Goal: Task Accomplishment & Management: Manage account settings

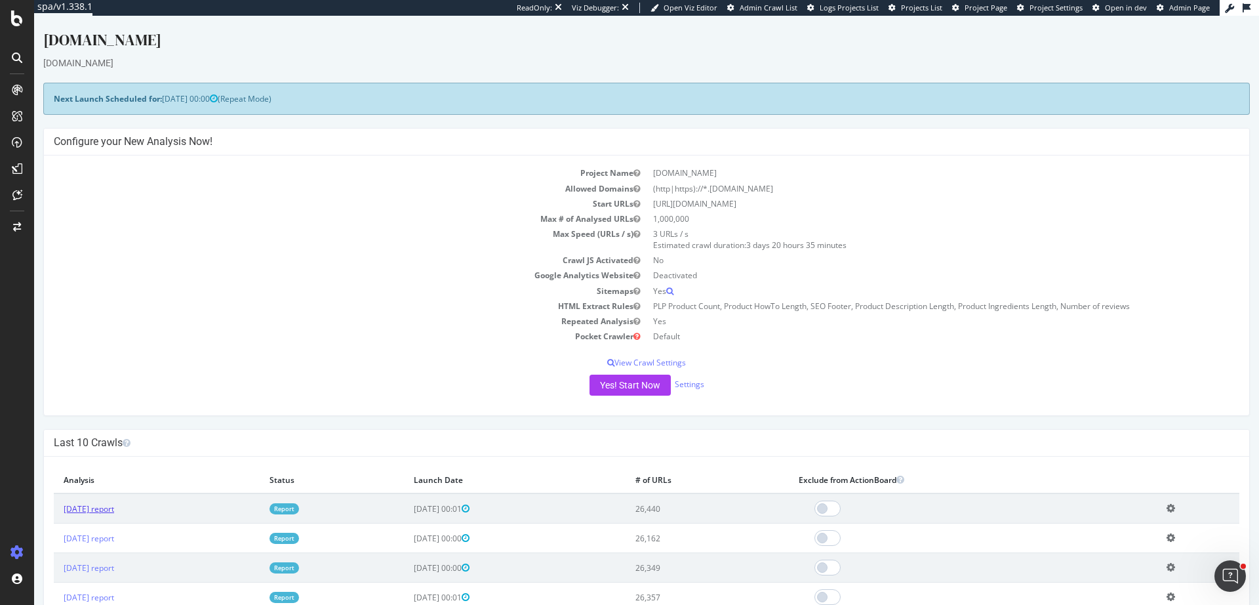
click at [114, 512] on link "2025 Oct. 3rd report" at bounding box center [89, 508] width 51 height 11
click at [102, 510] on link "2025 Oct. 3rd report" at bounding box center [89, 508] width 51 height 11
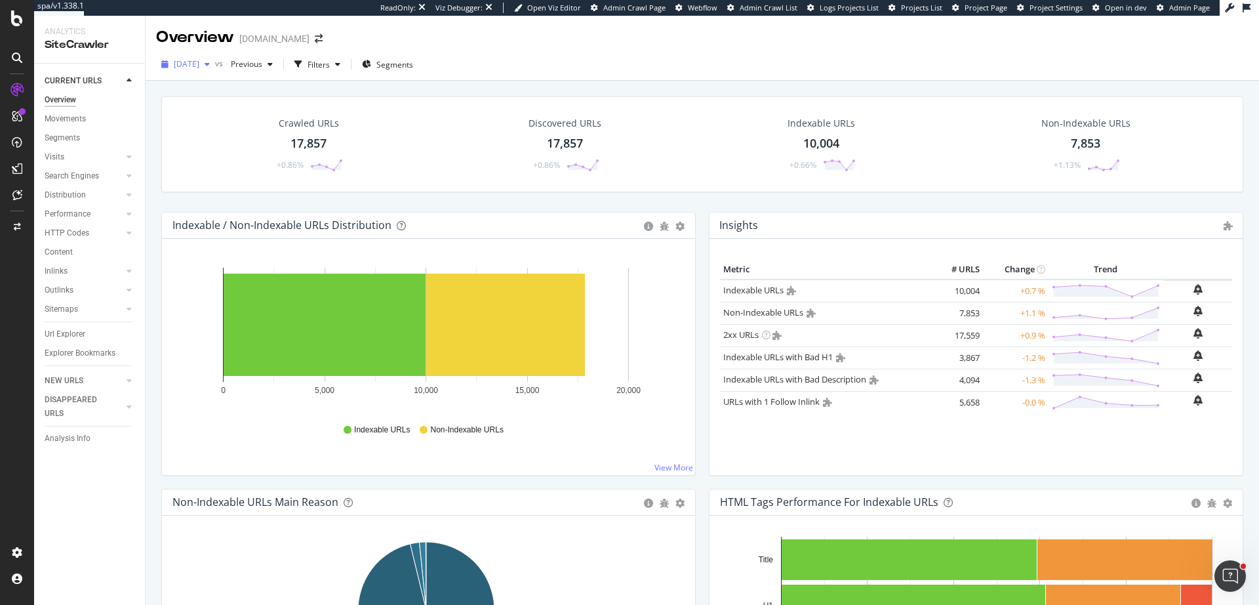
click at [199, 68] on span "2025 Oct. 3rd" at bounding box center [187, 63] width 26 height 11
click at [540, 52] on div "2025 Oct. 3rd vs Previous Filters Segments" at bounding box center [703, 65] width 1114 height 32
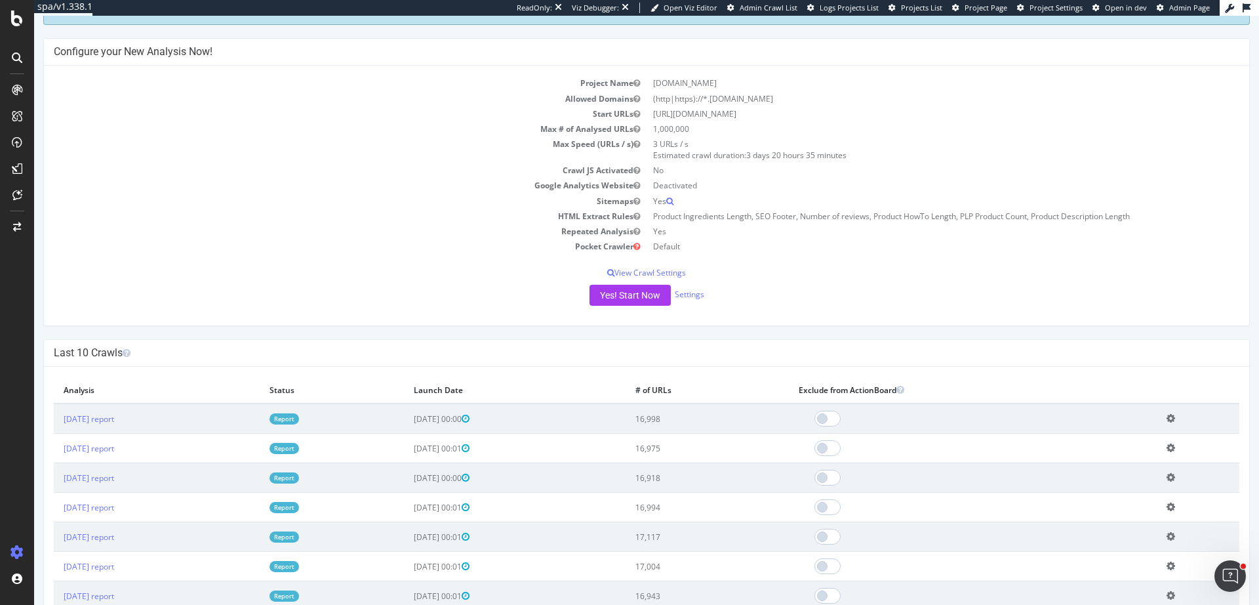
scroll to position [98, 0]
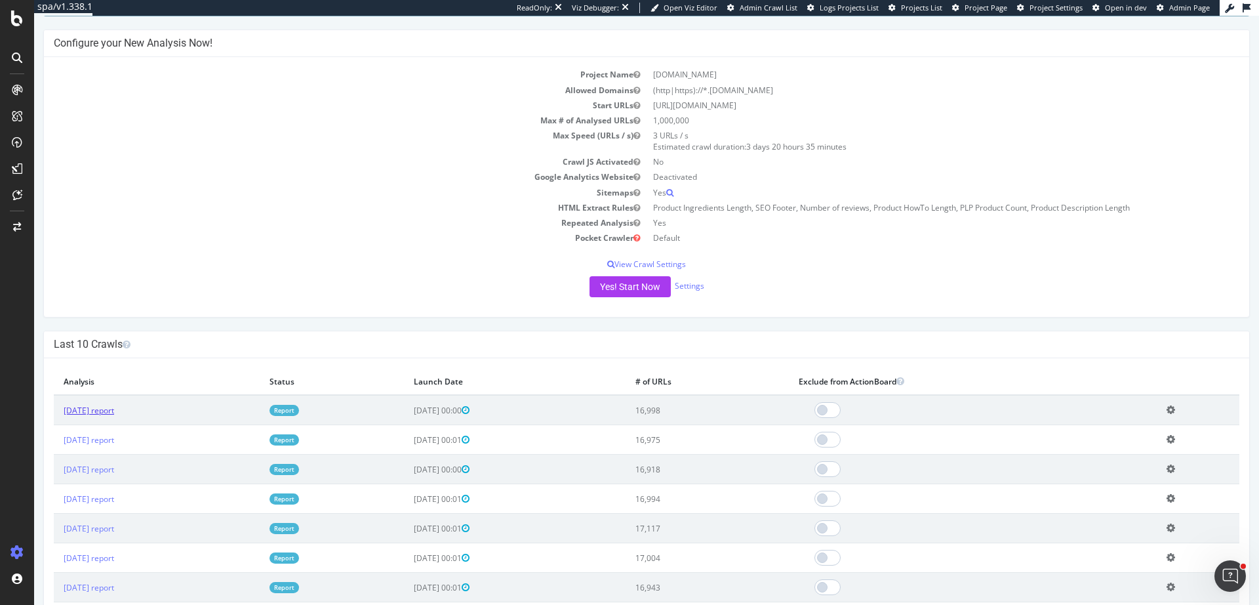
click at [114, 412] on link "[DATE] report" at bounding box center [89, 410] width 51 height 11
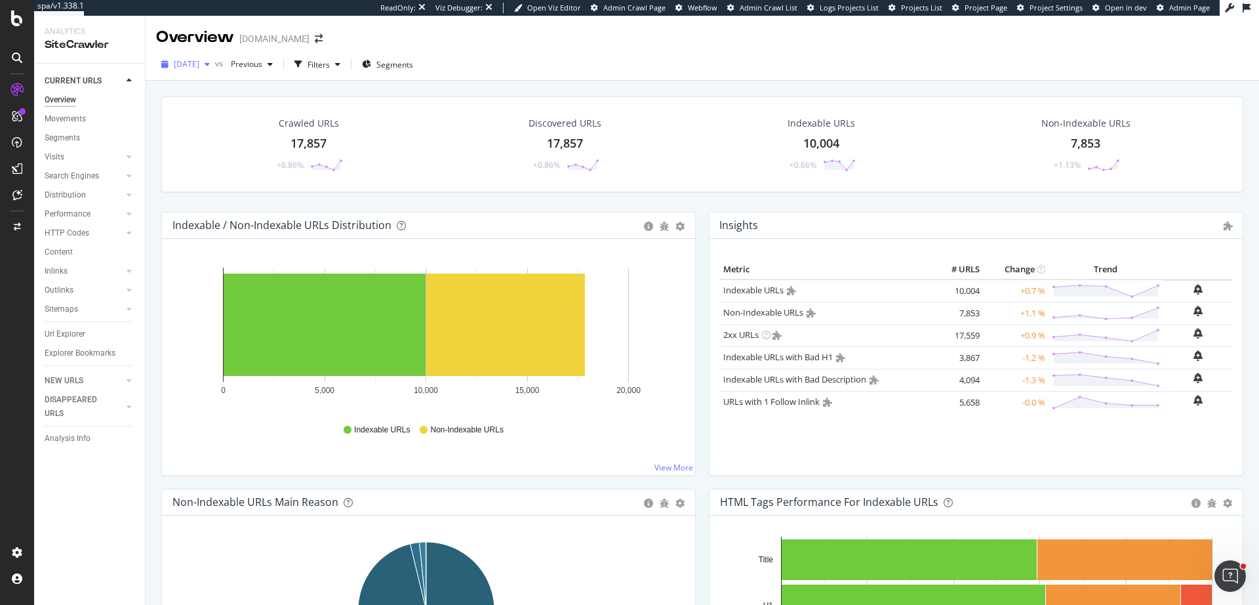
click at [199, 64] on span "2025 Oct. 3rd" at bounding box center [187, 63] width 26 height 11
click at [303, 140] on span at bounding box center [303, 136] width 16 height 16
click at [724, 125] on div "Indexable URLs 9,938 -0.61%" at bounding box center [821, 144] width 254 height 68
drag, startPoint x: 54, startPoint y: 157, endPoint x: 889, endPoint y: 39, distance: 842.7
click at [54, 156] on div "Visits" at bounding box center [55, 157] width 20 height 14
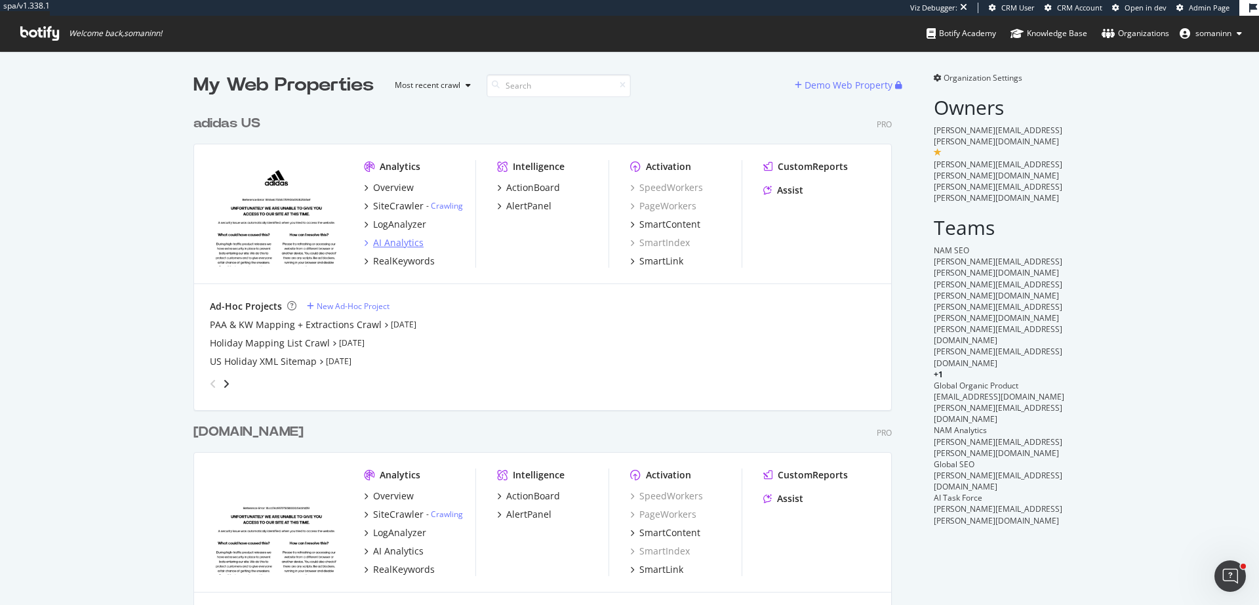
scroll to position [108, 0]
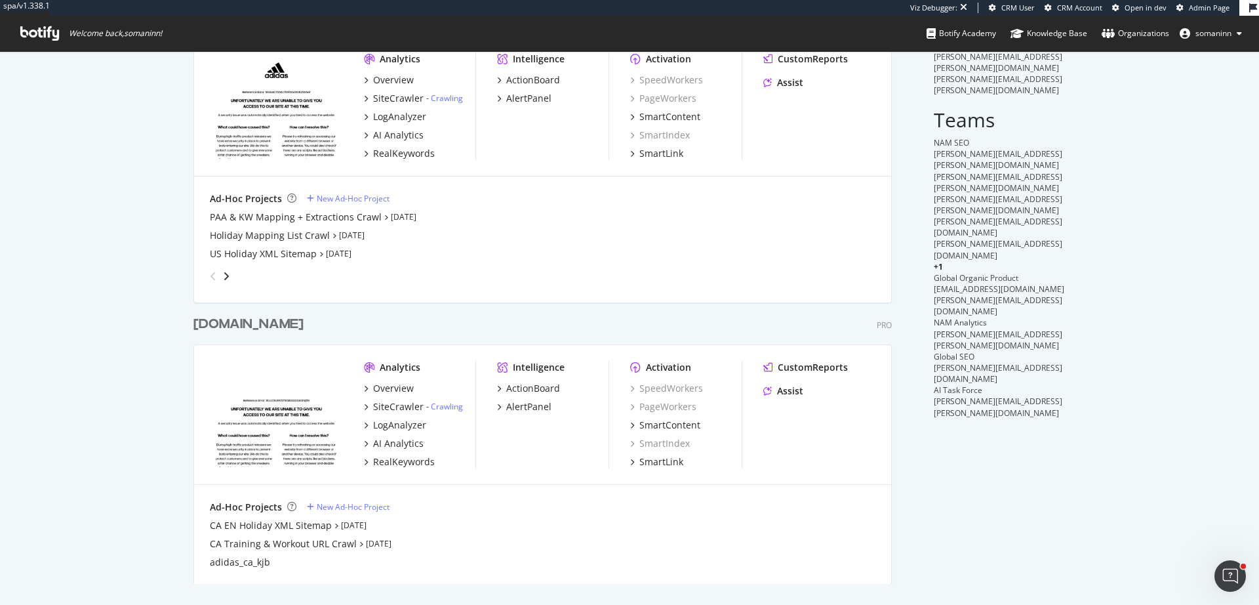
click at [255, 327] on div "[DOMAIN_NAME]" at bounding box center [251, 324] width 115 height 19
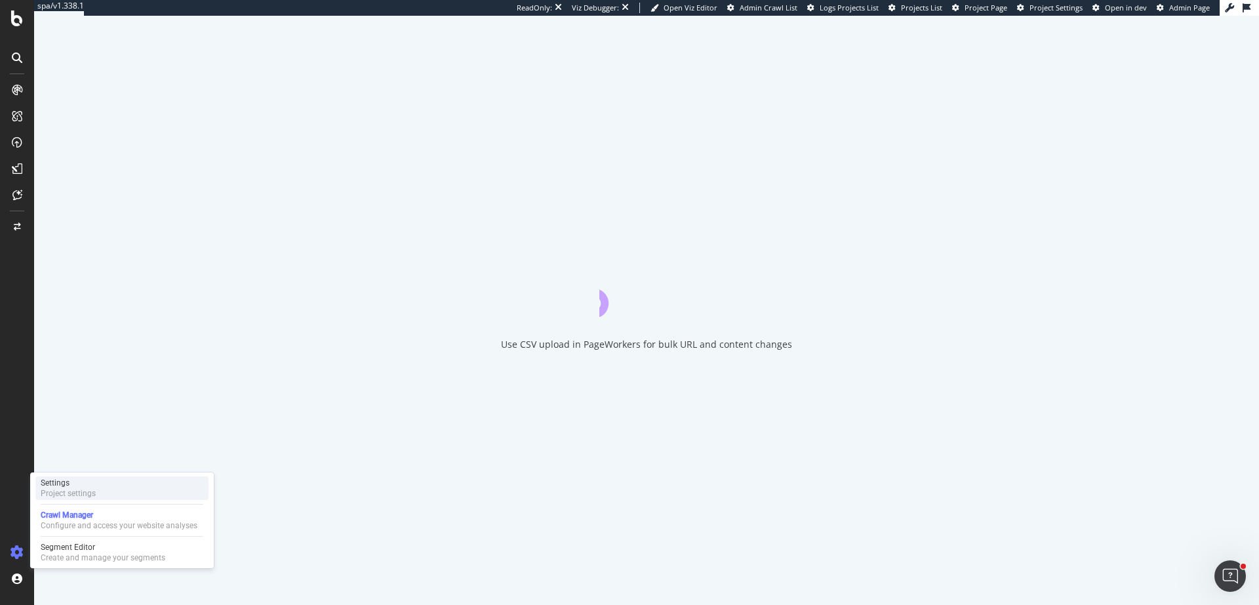
click at [101, 485] on div "Settings Project settings" at bounding box center [121, 488] width 173 height 24
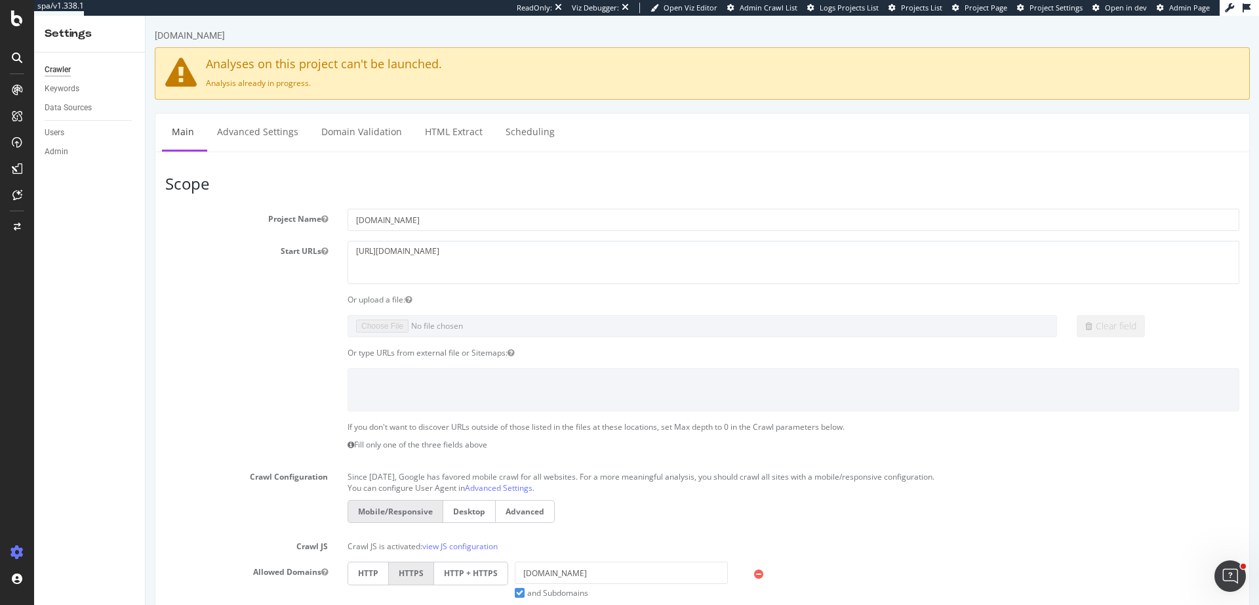
click at [79, 115] on div "Data Sources" at bounding box center [95, 107] width 100 height 19
click at [82, 112] on div "Data Sources" at bounding box center [68, 108] width 47 height 14
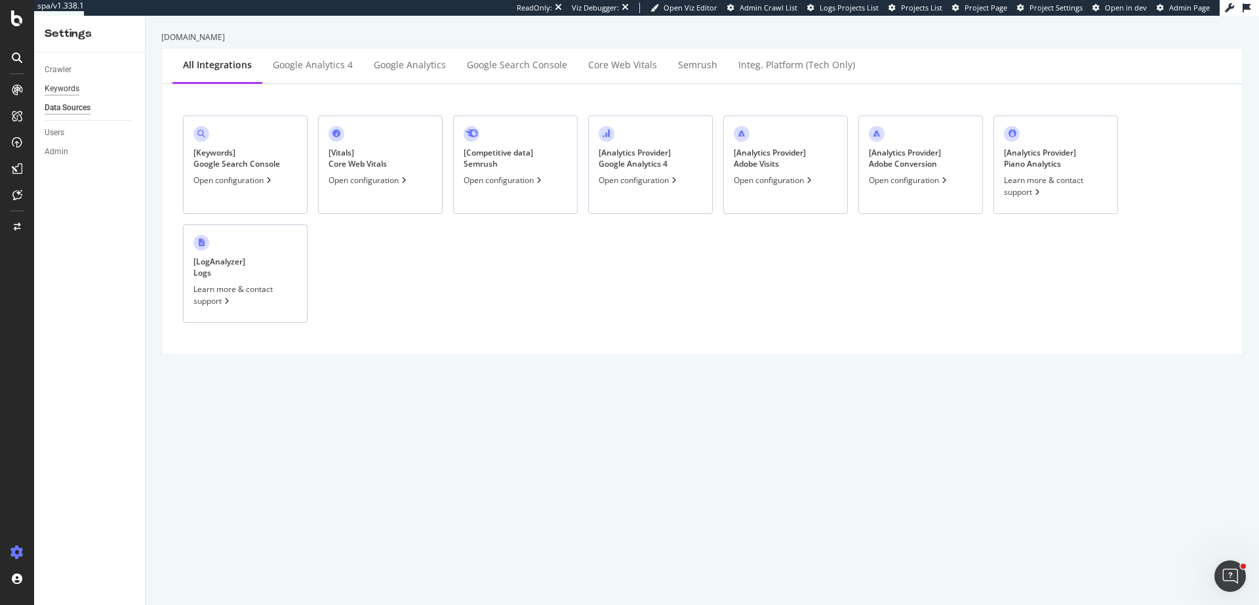
click at [79, 94] on div "Keywords" at bounding box center [62, 89] width 35 height 14
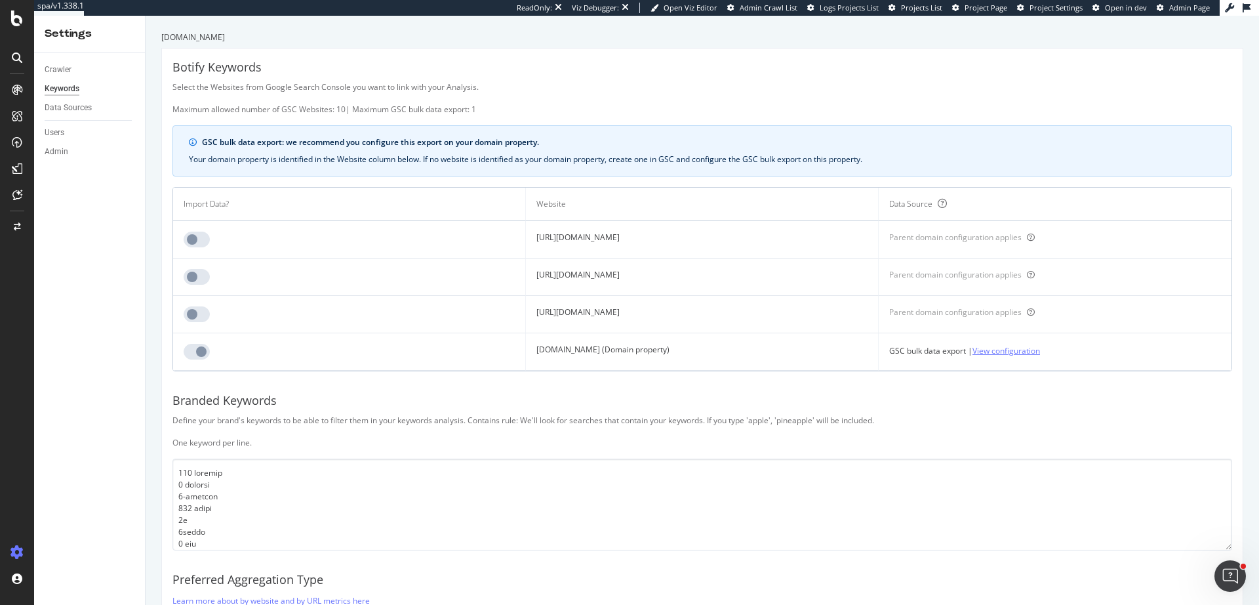
click at [1031, 355] on link "View configuration" at bounding box center [1007, 351] width 68 height 14
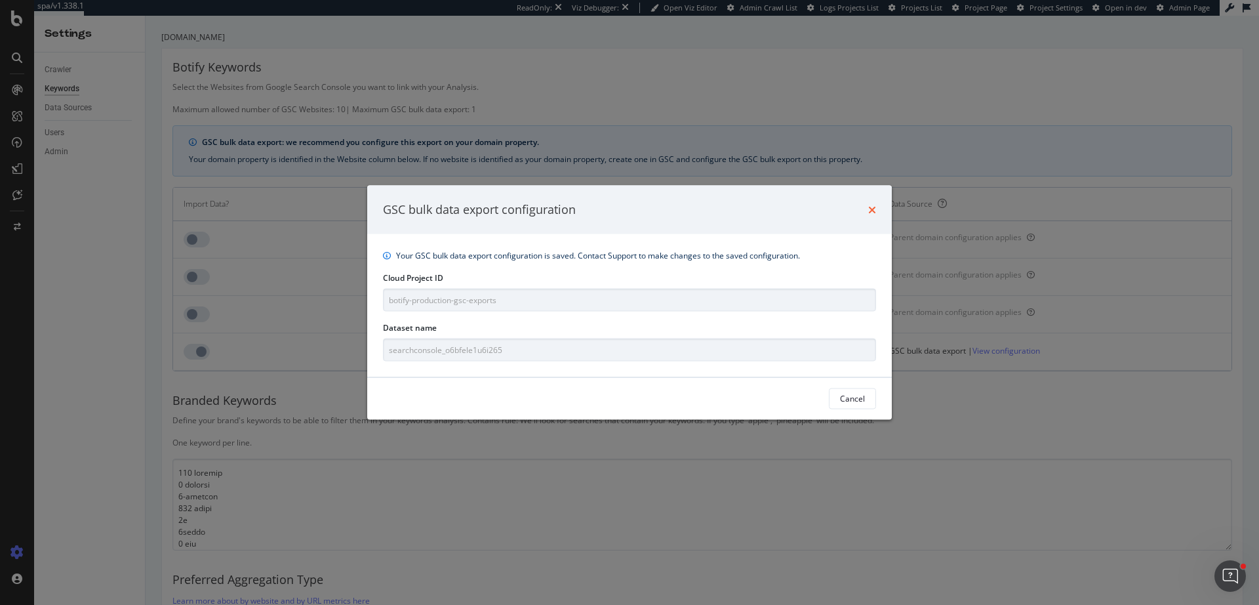
click at [869, 208] on icon "times" at bounding box center [872, 209] width 8 height 10
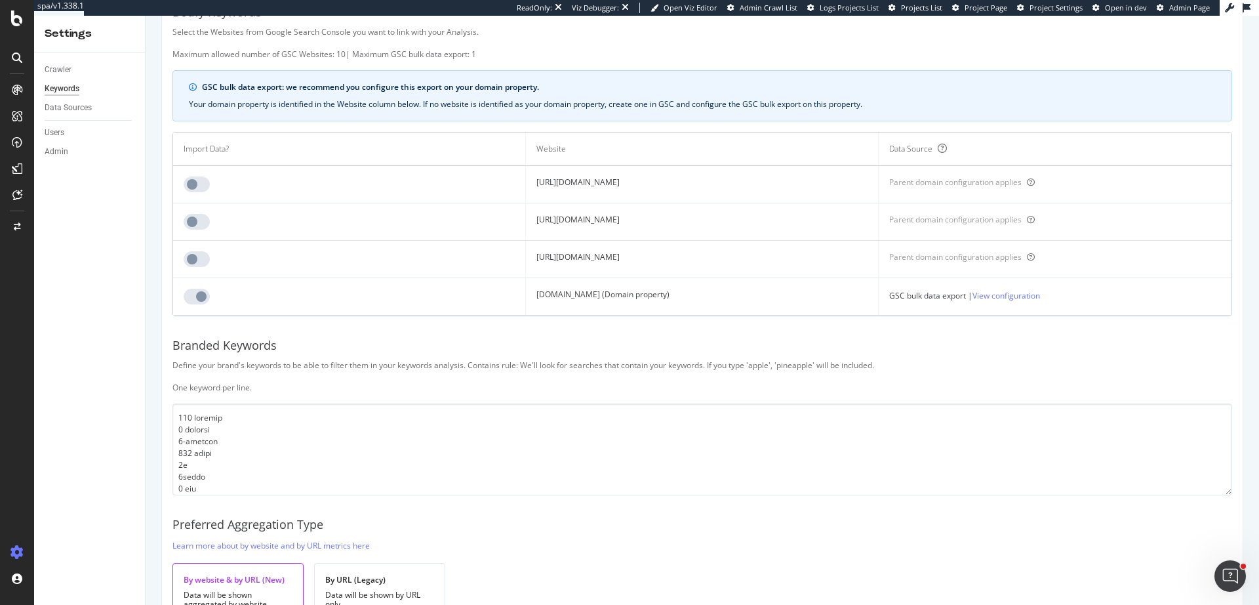
scroll to position [147, 0]
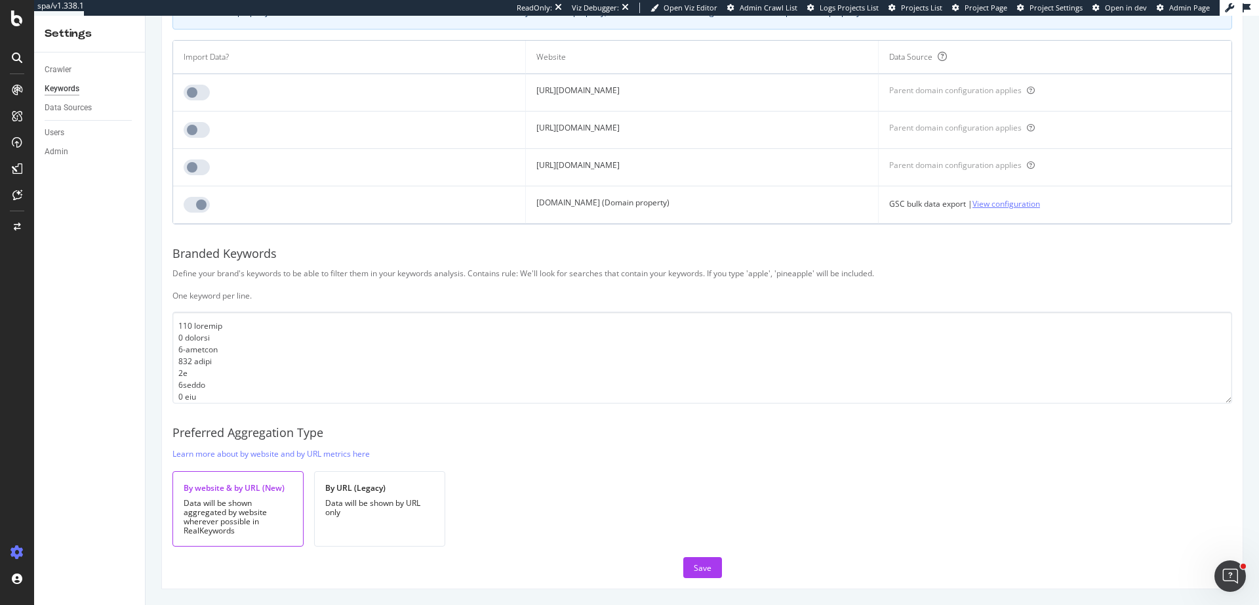
click at [1017, 199] on link "View configuration" at bounding box center [1007, 204] width 68 height 14
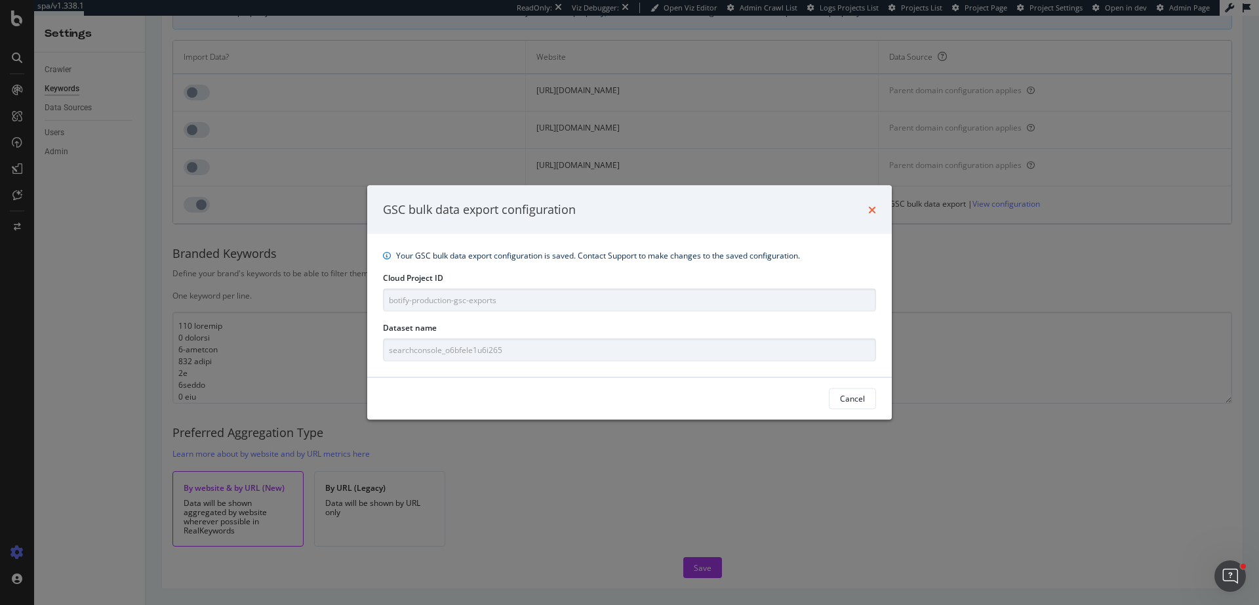
click at [872, 211] on icon "times" at bounding box center [872, 209] width 8 height 10
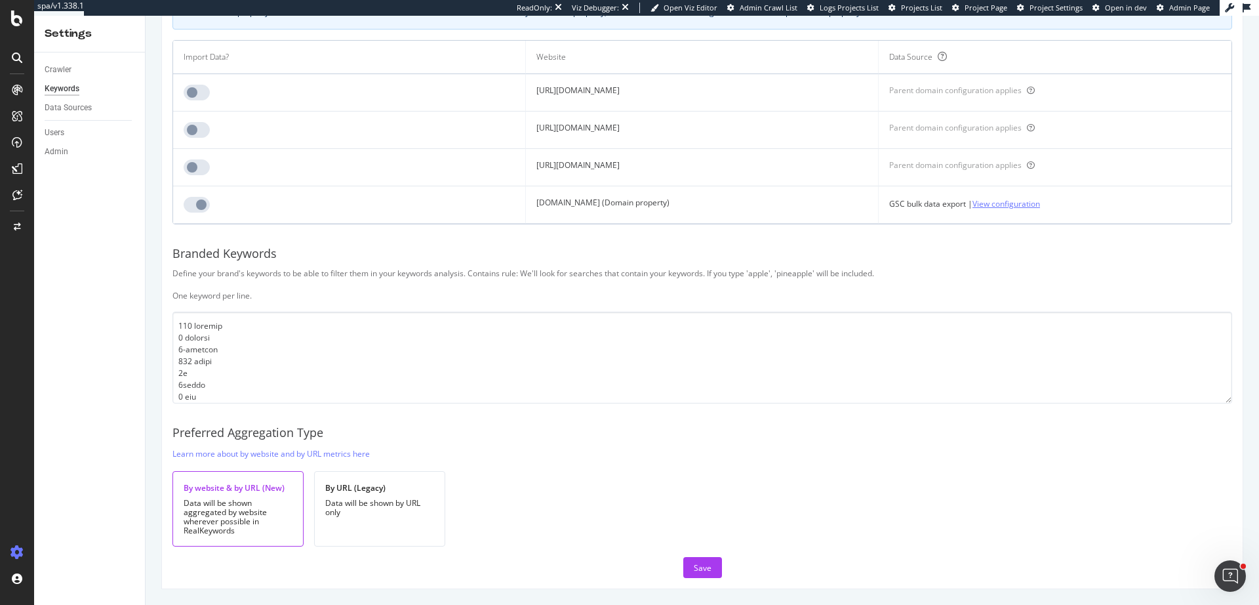
click at [1040, 205] on link "View configuration" at bounding box center [1007, 204] width 68 height 14
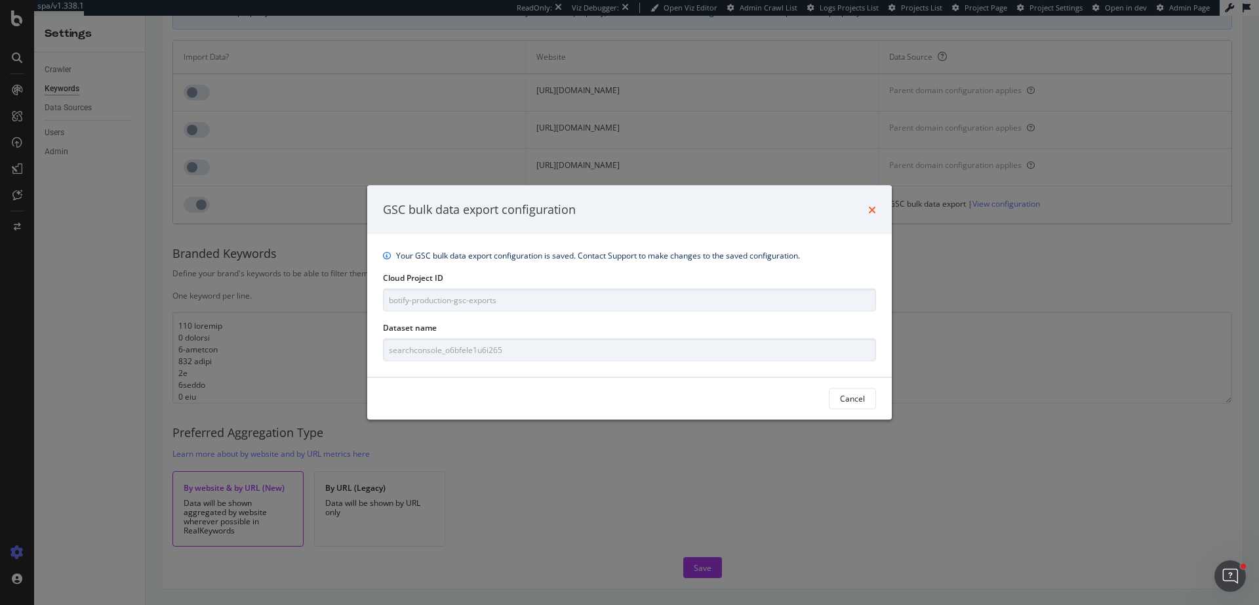
click at [872, 210] on icon "times" at bounding box center [872, 209] width 8 height 10
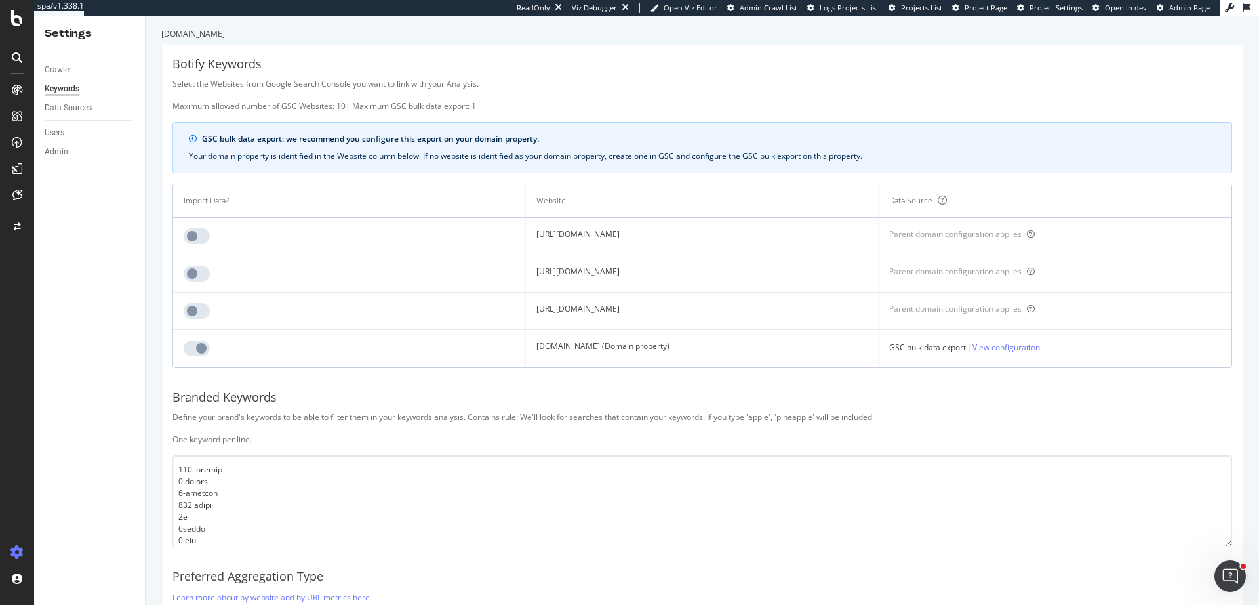
scroll to position [0, 0]
click at [64, 106] on div "Data Sources" at bounding box center [68, 108] width 47 height 14
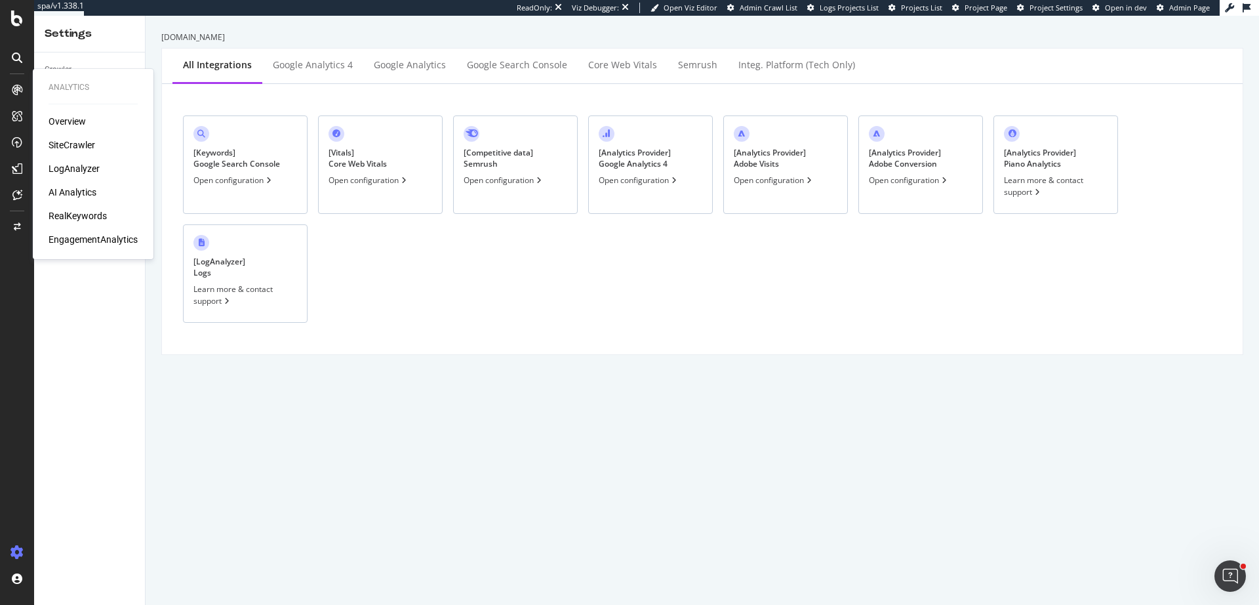
click at [83, 239] on div "EngagementAnalytics" at bounding box center [93, 239] width 89 height 13
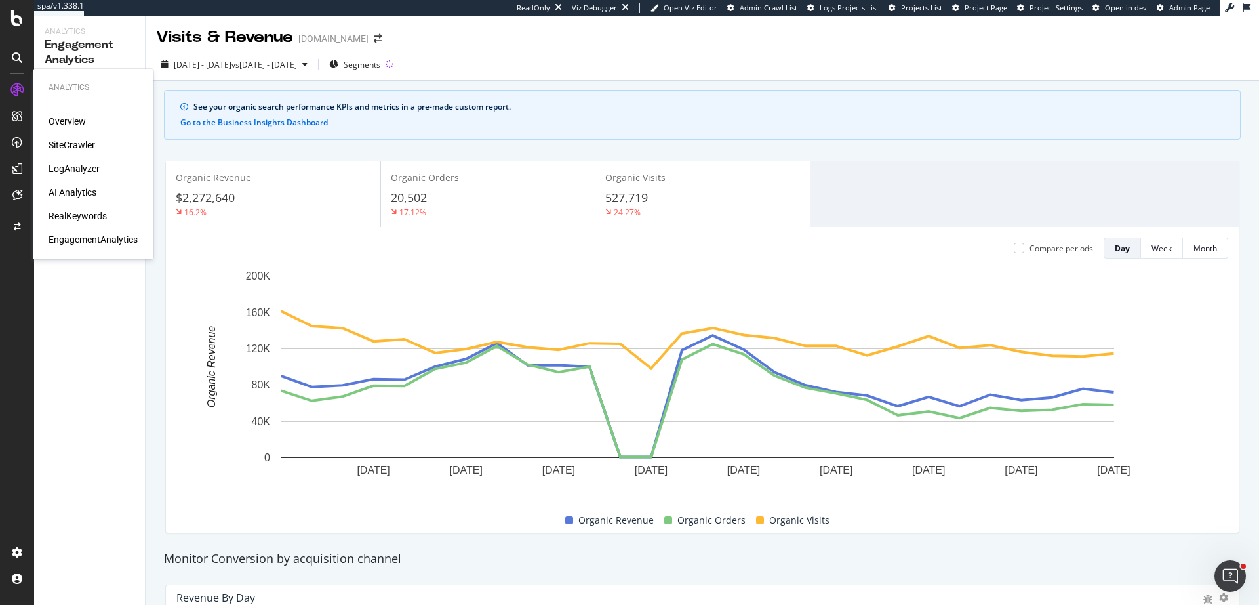
click at [94, 217] on div "RealKeywords" at bounding box center [78, 215] width 58 height 13
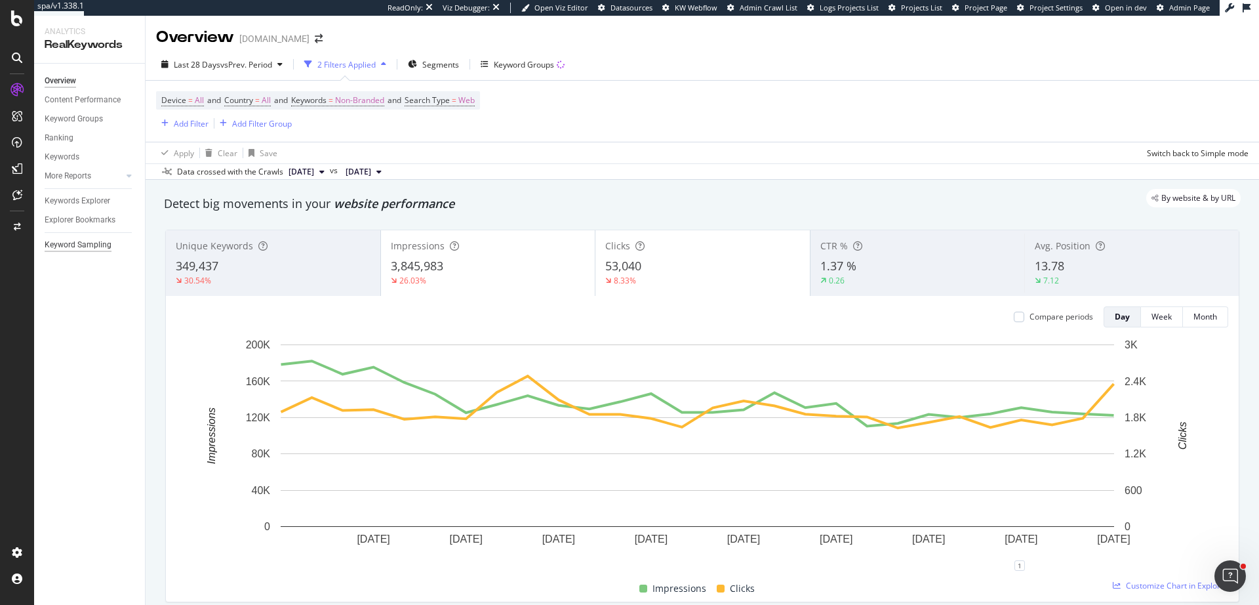
click at [75, 247] on div "Keyword Sampling" at bounding box center [78, 245] width 67 height 14
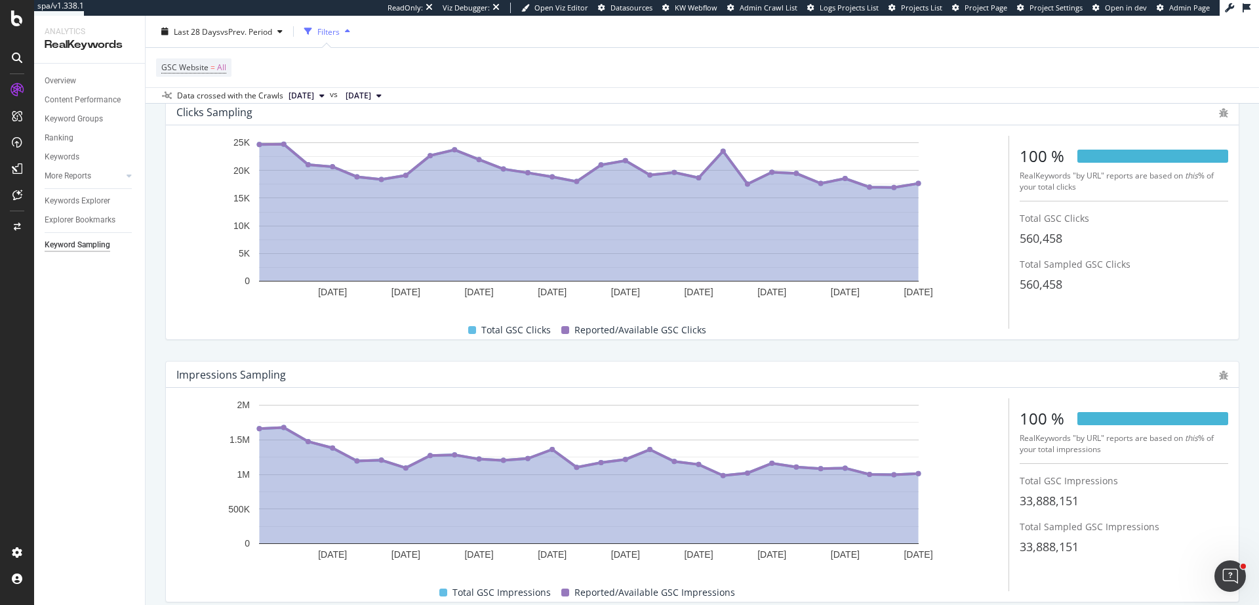
scroll to position [125, 0]
